Goal: Transaction & Acquisition: Purchase product/service

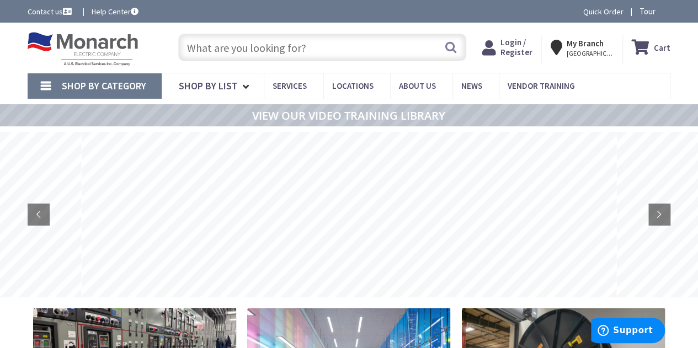
click at [366, 47] on input "text" at bounding box center [322, 48] width 288 height 28
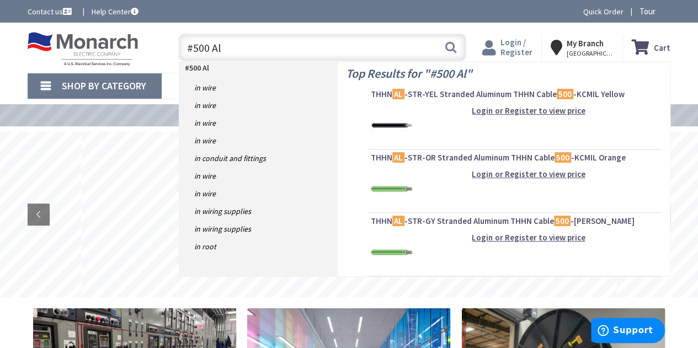
type input "#500 Al"
click at [514, 54] on span "Login / Register" at bounding box center [516, 47] width 32 height 20
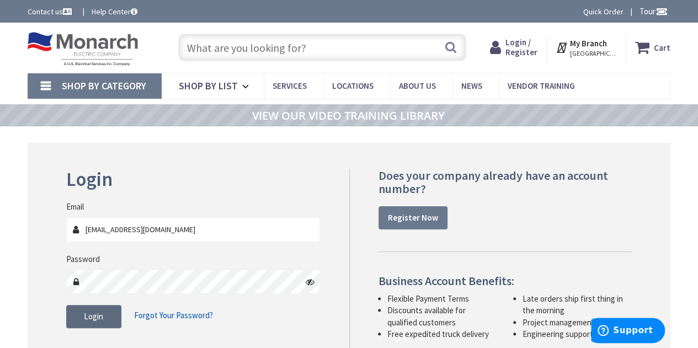
click at [105, 322] on button "Login" at bounding box center [93, 316] width 55 height 23
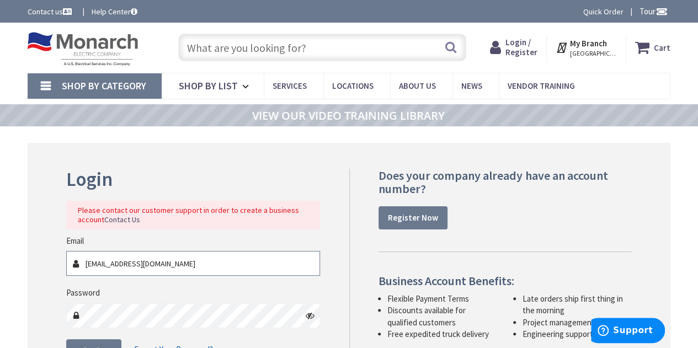
click at [110, 264] on input "jalfonso@trollerelectric.com" at bounding box center [193, 263] width 254 height 25
type input "jose@trollerelectric.com"
click at [199, 300] on div "Password" at bounding box center [193, 307] width 254 height 41
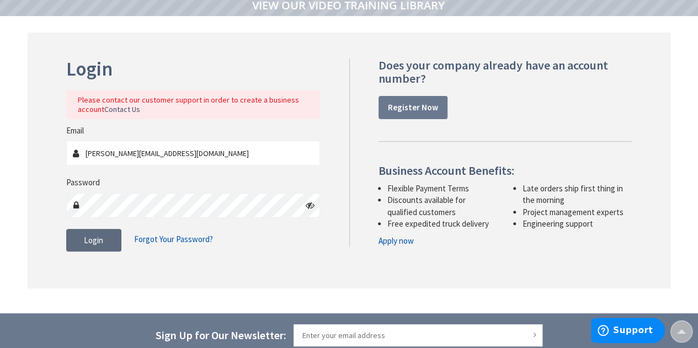
click at [93, 240] on span "Login" at bounding box center [93, 240] width 19 height 10
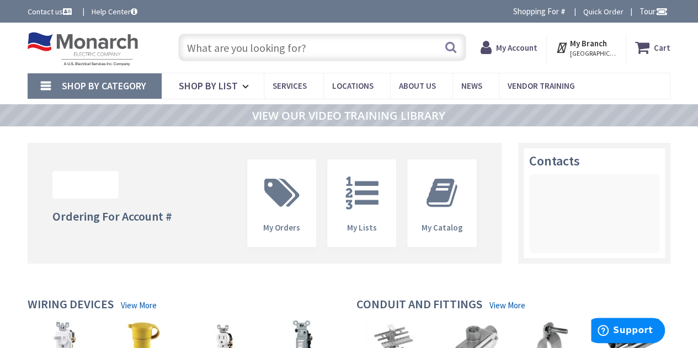
click at [350, 47] on input "text" at bounding box center [322, 48] width 288 height 28
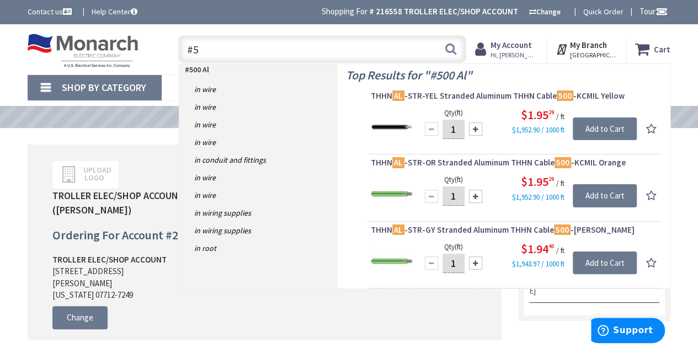
type input "#"
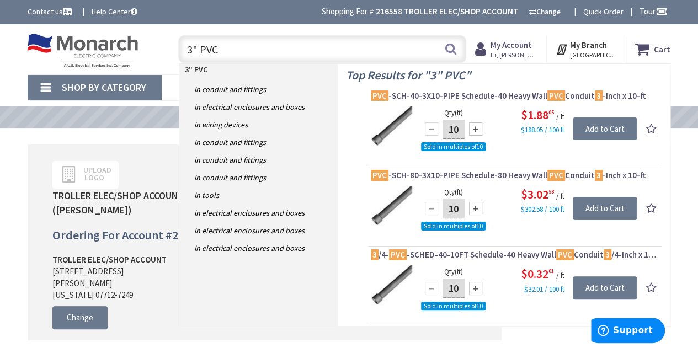
click at [200, 47] on input "3" PVC" at bounding box center [322, 49] width 288 height 28
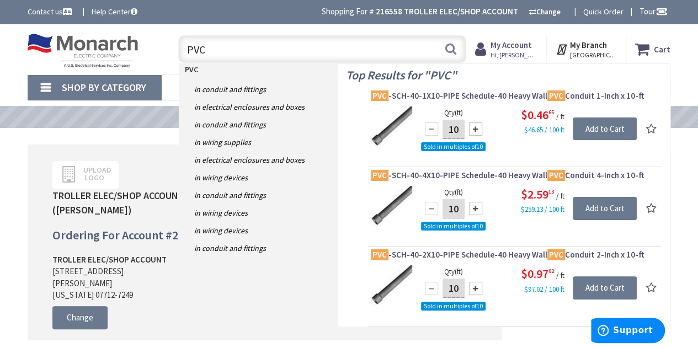
click at [241, 50] on input "PVC" at bounding box center [322, 49] width 288 height 28
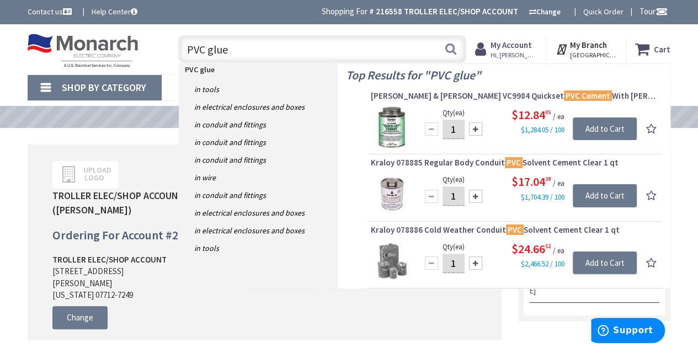
type input "PVC glue"
